Goal: Navigation & Orientation: Find specific page/section

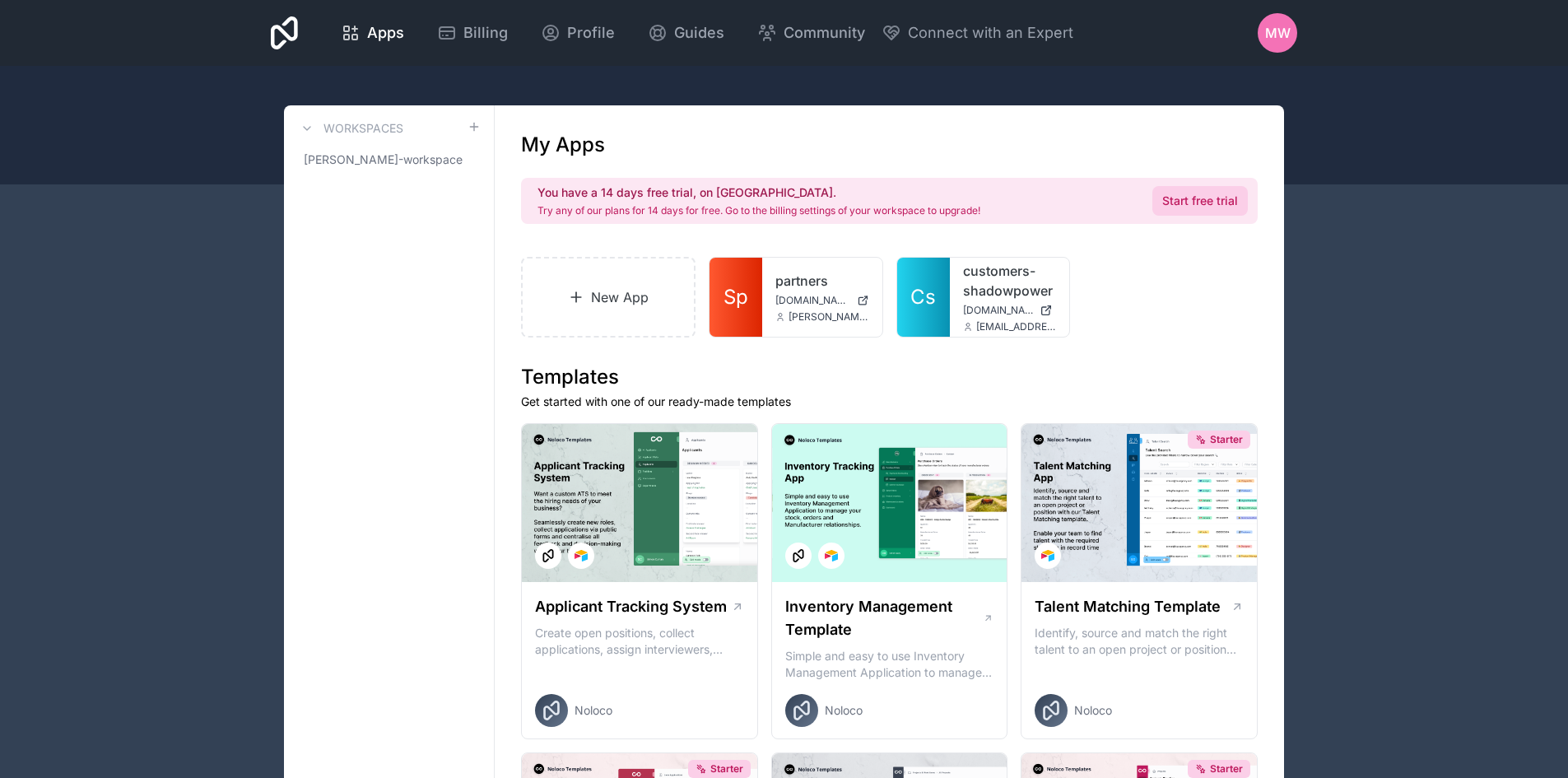
click at [1199, 196] on link "Start free trial" at bounding box center [1199, 201] width 95 height 30
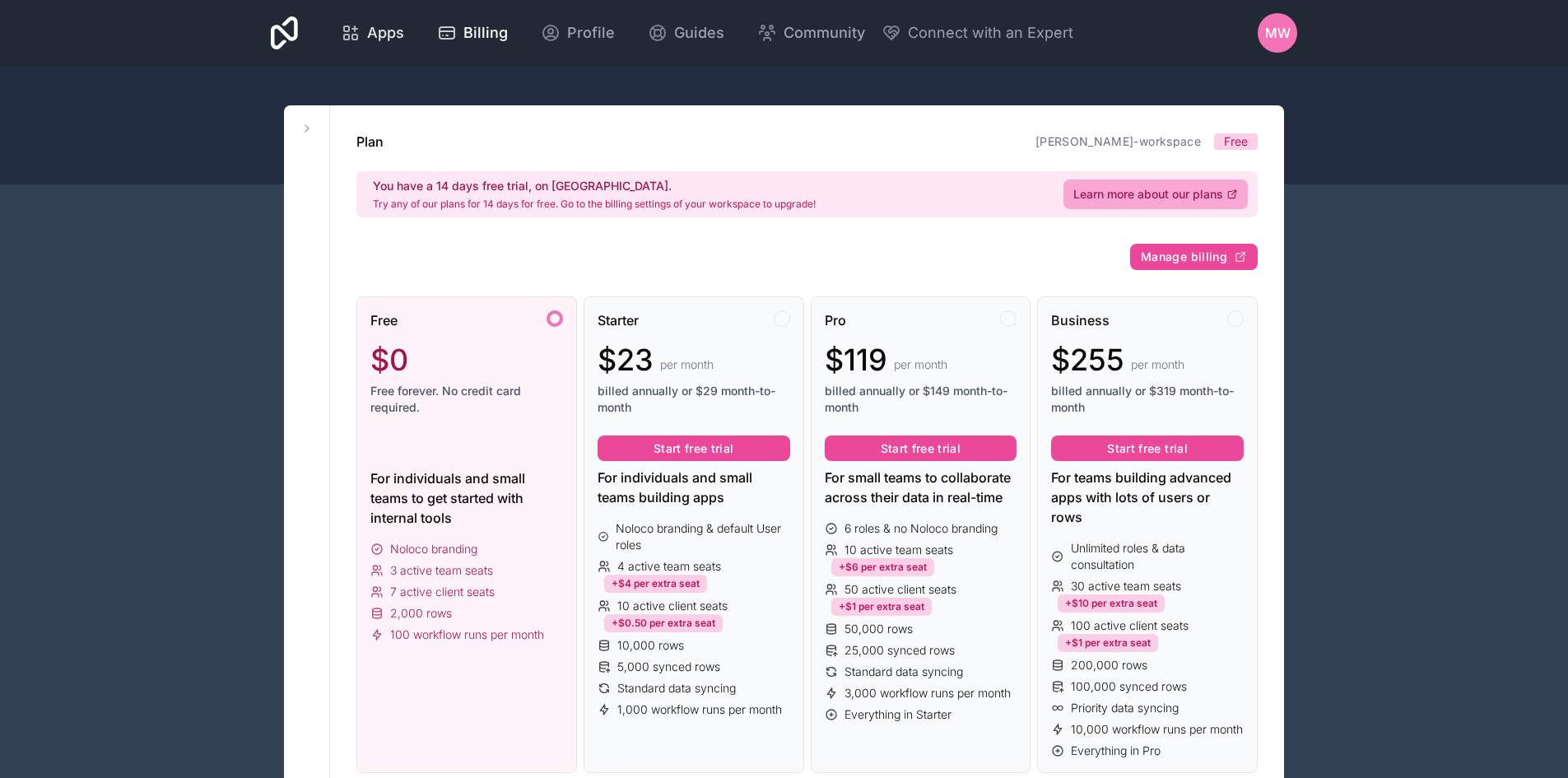
click at [376, 28] on span "Apps" at bounding box center [385, 33] width 37 height 23
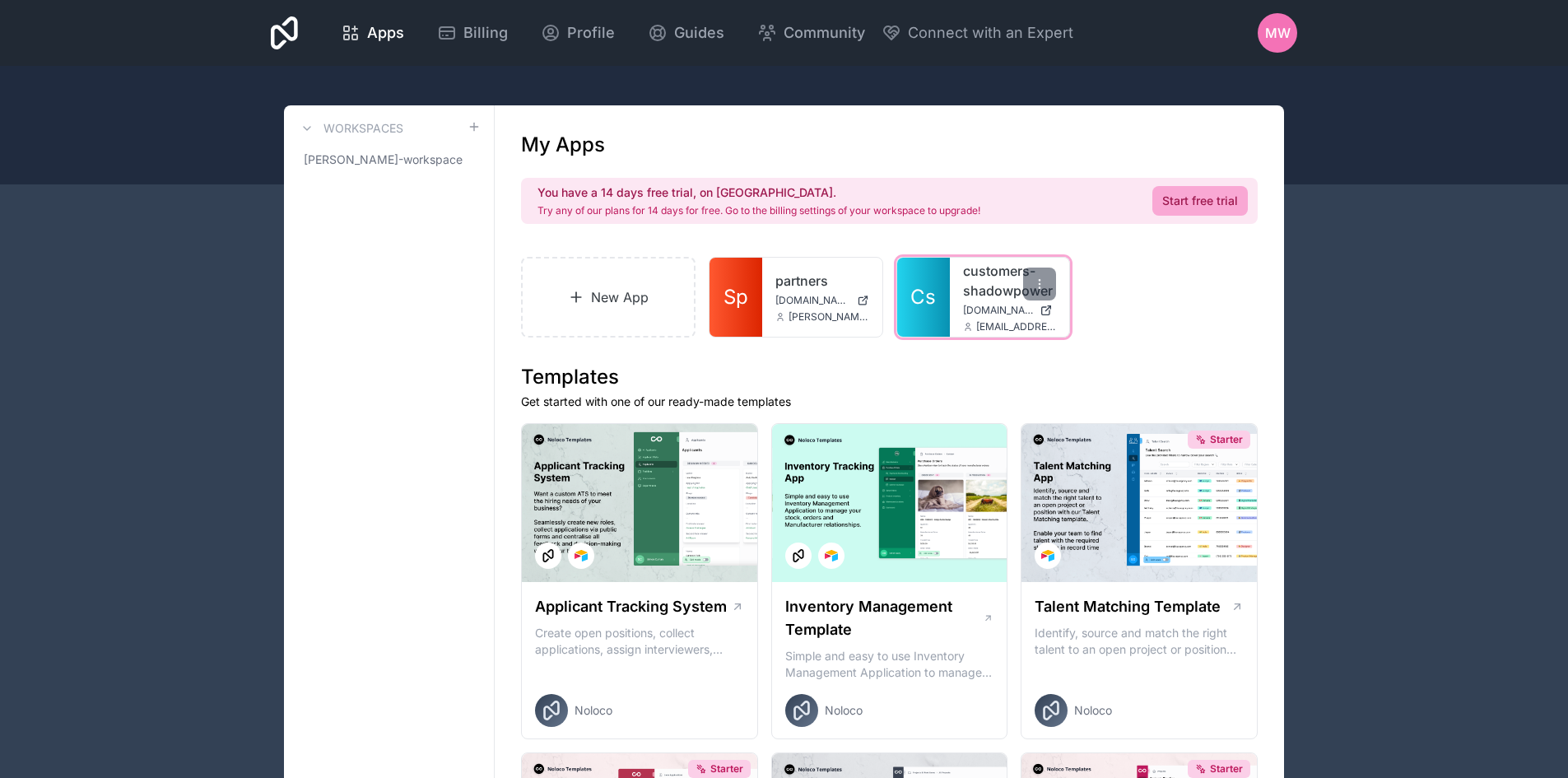
click at [958, 284] on div "customers-shadowpower [DOMAIN_NAME] [EMAIL_ADDRESS][DOMAIN_NAME]" at bounding box center [1010, 298] width 120 height 79
click at [1037, 279] on icon at bounding box center [1039, 284] width 13 height 13
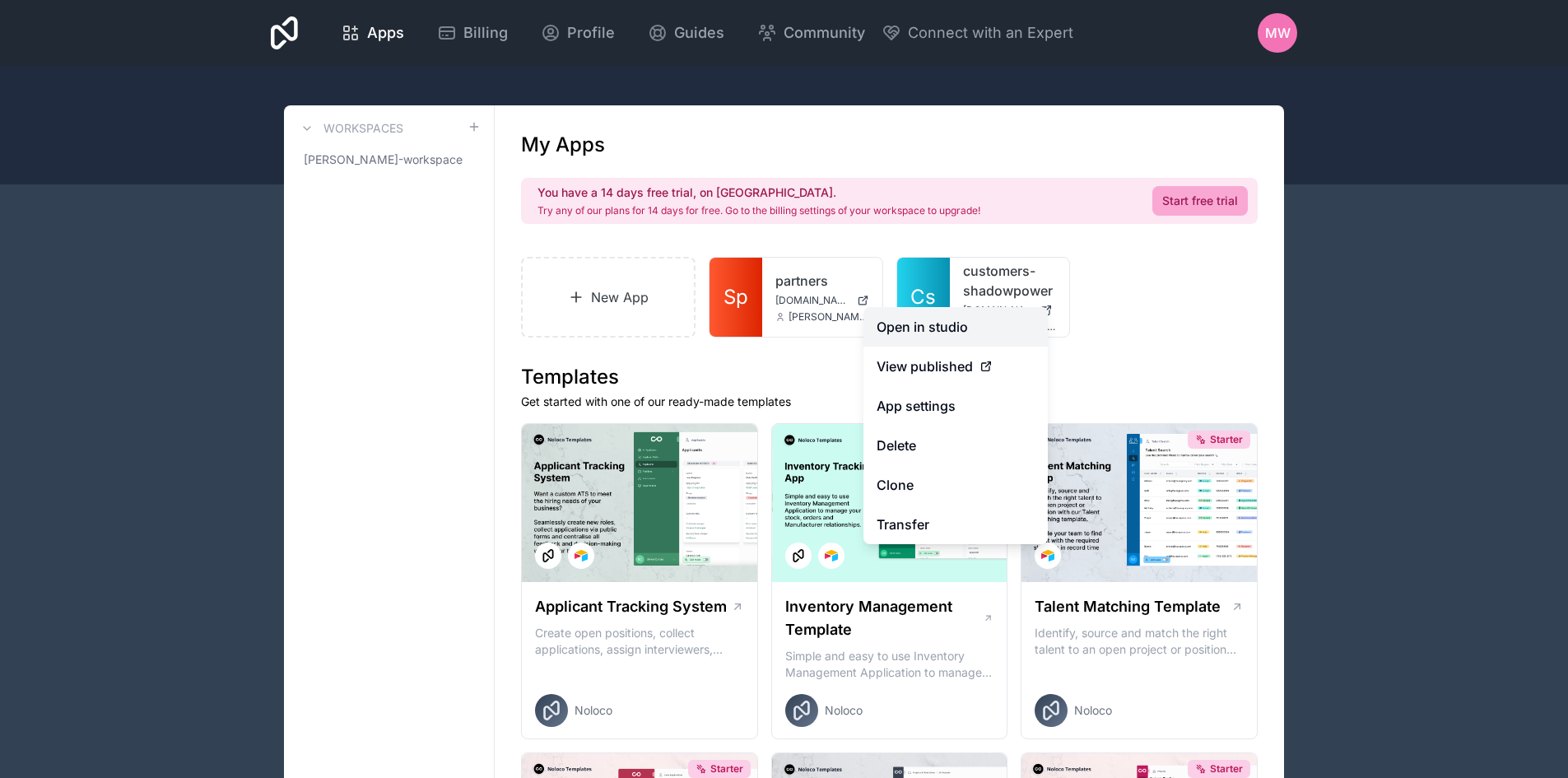
click at [962, 330] on link "Open in studio" at bounding box center [955, 327] width 184 height 39
